Goal: Use online tool/utility: Use online tool/utility

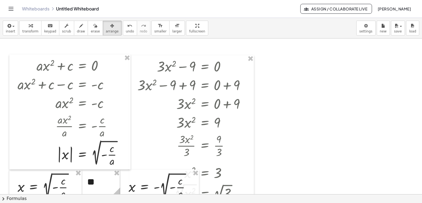
scroll to position [284, 0]
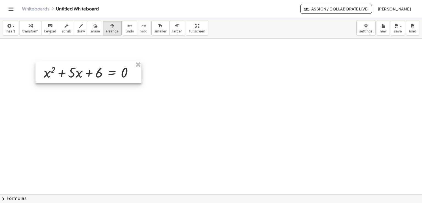
click at [79, 73] on div at bounding box center [88, 71] width 106 height 21
click at [22, 196] on button "chevron_right Formulas" at bounding box center [211, 198] width 422 height 9
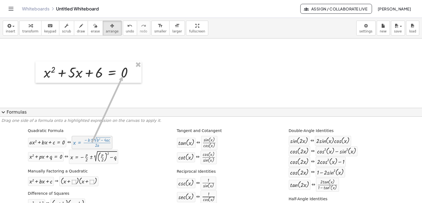
drag, startPoint x: 170, startPoint y: 89, endPoint x: 117, endPoint y: 72, distance: 55.6
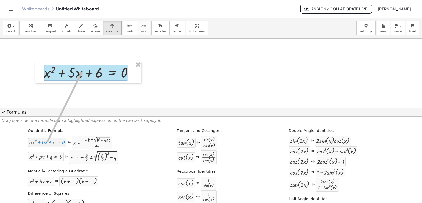
drag, startPoint x: 70, startPoint y: 103, endPoint x: 81, endPoint y: 71, distance: 33.8
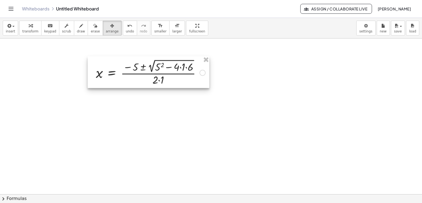
click at [180, 67] on div at bounding box center [149, 72] width 122 height 32
click at [181, 68] on div at bounding box center [149, 72] width 122 height 32
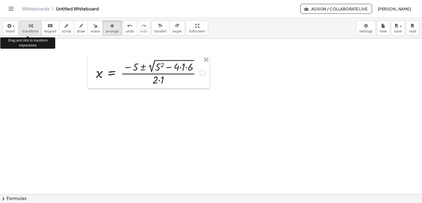
click at [23, 27] on div "button" at bounding box center [30, 25] width 16 height 7
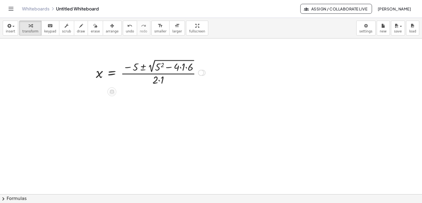
click at [180, 68] on div at bounding box center [150, 72] width 115 height 29
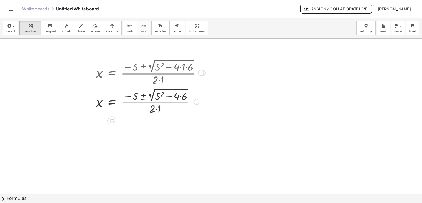
click at [181, 96] on div at bounding box center [150, 101] width 115 height 29
click at [158, 96] on div at bounding box center [150, 101] width 115 height 29
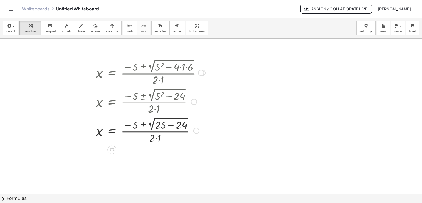
click at [173, 125] on div at bounding box center [150, 130] width 115 height 29
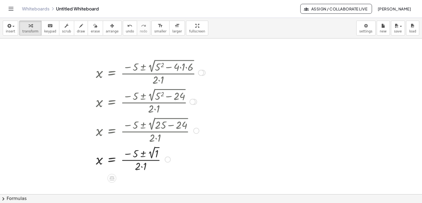
scroll to position [311, 0]
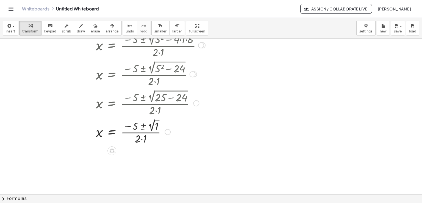
click at [153, 125] on div at bounding box center [150, 131] width 115 height 29
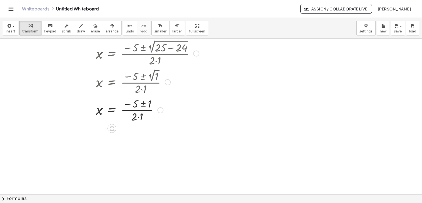
scroll to position [366, 0]
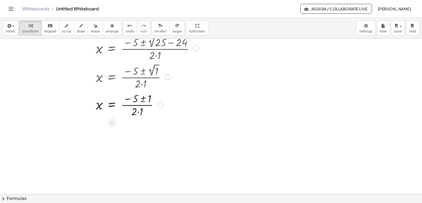
click at [142, 98] on div at bounding box center [150, 104] width 115 height 27
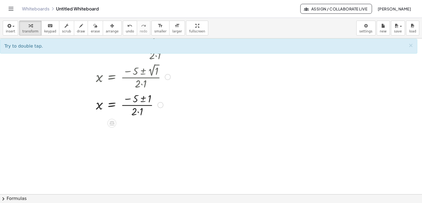
click at [142, 100] on div at bounding box center [150, 104] width 115 height 27
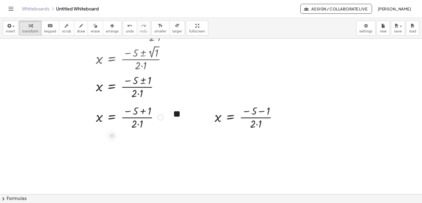
scroll to position [394, 0]
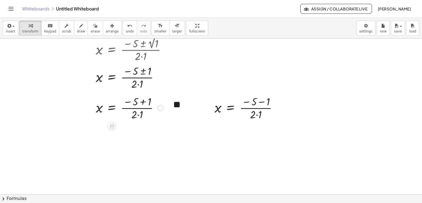
click at [135, 115] on div at bounding box center [129, 107] width 73 height 27
click at [137, 115] on div at bounding box center [129, 107] width 73 height 27
click at [257, 117] on div at bounding box center [248, 107] width 73 height 27
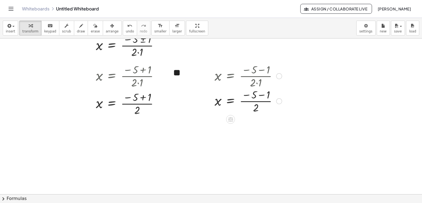
scroll to position [449, 0]
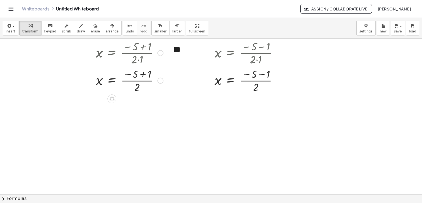
click at [139, 73] on div at bounding box center [129, 79] width 73 height 27
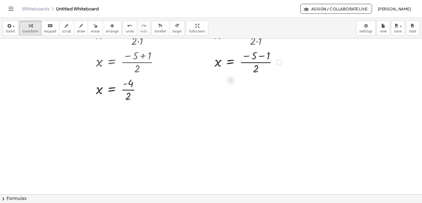
click at [264, 56] on div at bounding box center [248, 61] width 73 height 27
click at [247, 88] on div at bounding box center [248, 88] width 73 height 27
click at [129, 92] on div at bounding box center [129, 88] width 73 height 27
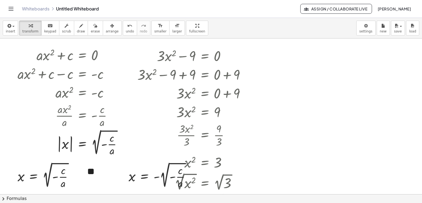
scroll to position [0, 0]
